Goal: Task Accomplishment & Management: Manage account settings

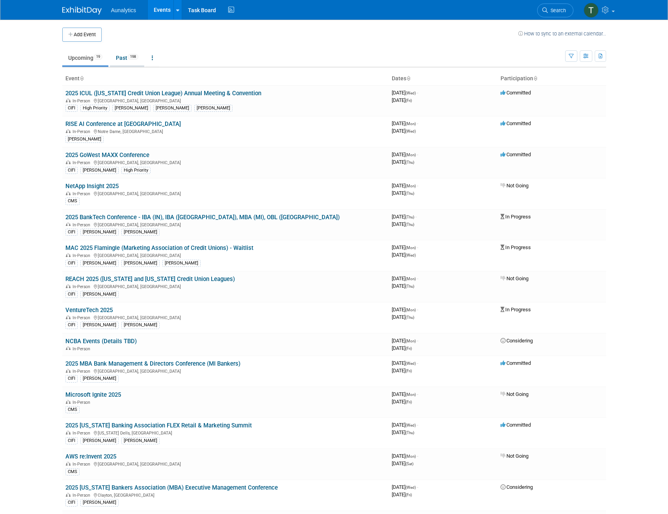
click at [122, 59] on link "Past 198" at bounding box center [127, 57] width 34 height 15
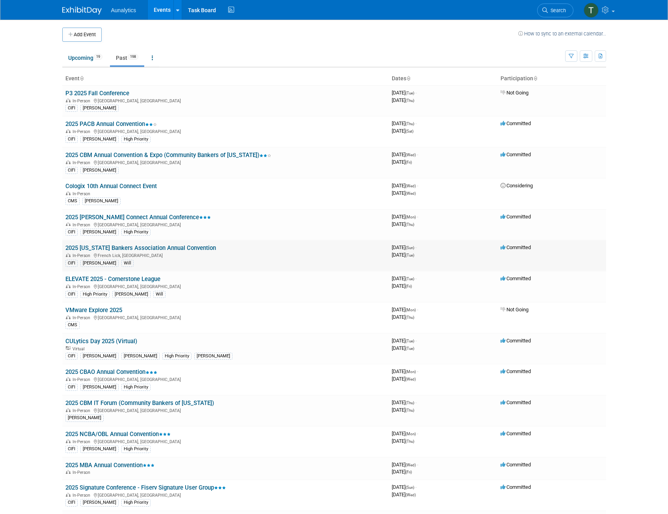
click at [111, 248] on link "2025 [US_STATE] Bankers Association Annual Convention" at bounding box center [140, 248] width 150 height 7
click at [79, 57] on link "Upcoming 19" at bounding box center [85, 57] width 46 height 15
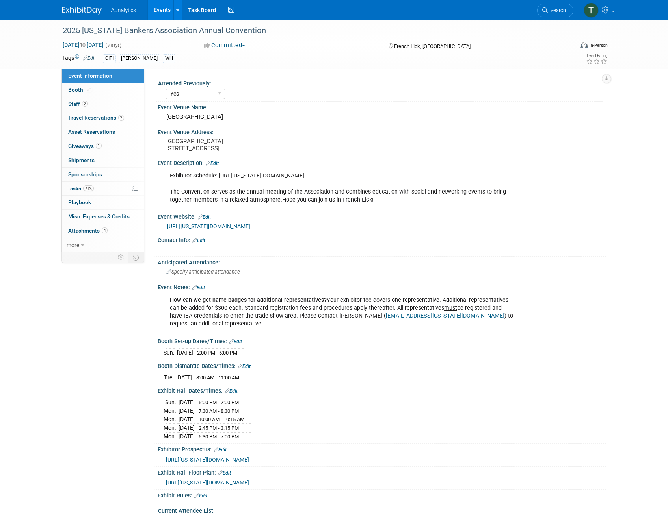
select select "Yes"
select select "CIFI Sales"
select select "Financial"
select select "Bank"
select select "State"
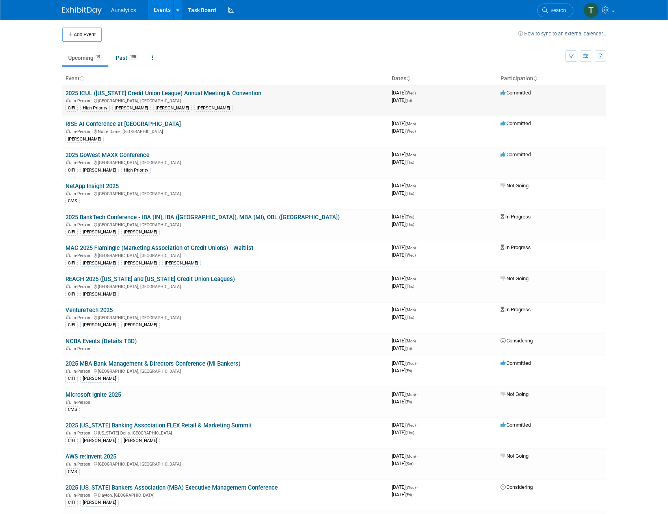
click at [118, 94] on link "2025 ICUL ([US_STATE] Credit Union League) Annual Meeting & Convention" at bounding box center [163, 93] width 196 height 7
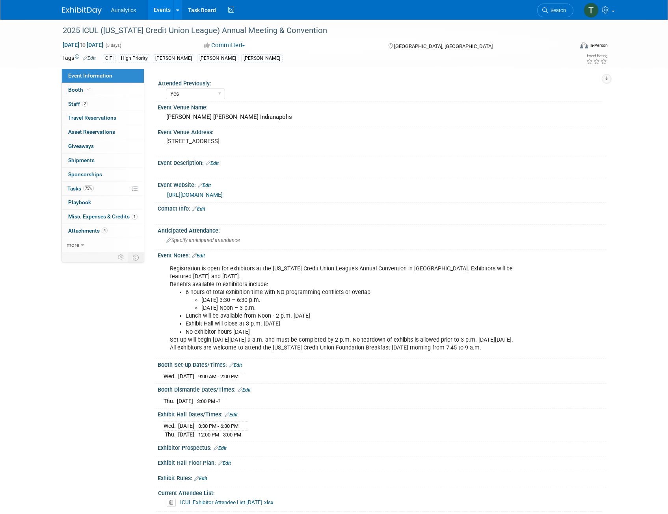
select select "Yes"
click at [223, 195] on link "[URL][DOMAIN_NAME]" at bounding box center [195, 195] width 56 height 6
